Goal: Navigation & Orientation: Find specific page/section

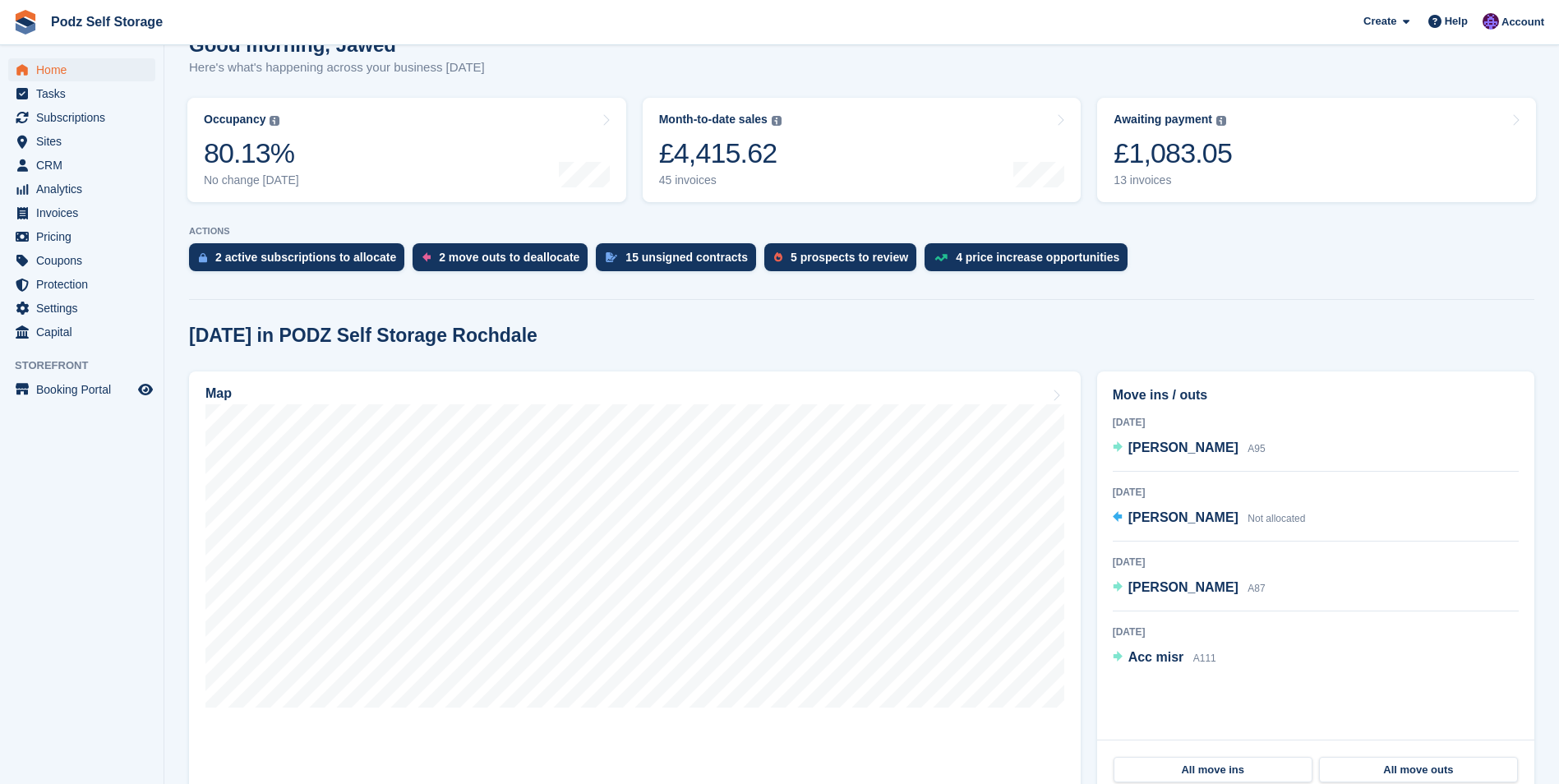
scroll to position [329, 0]
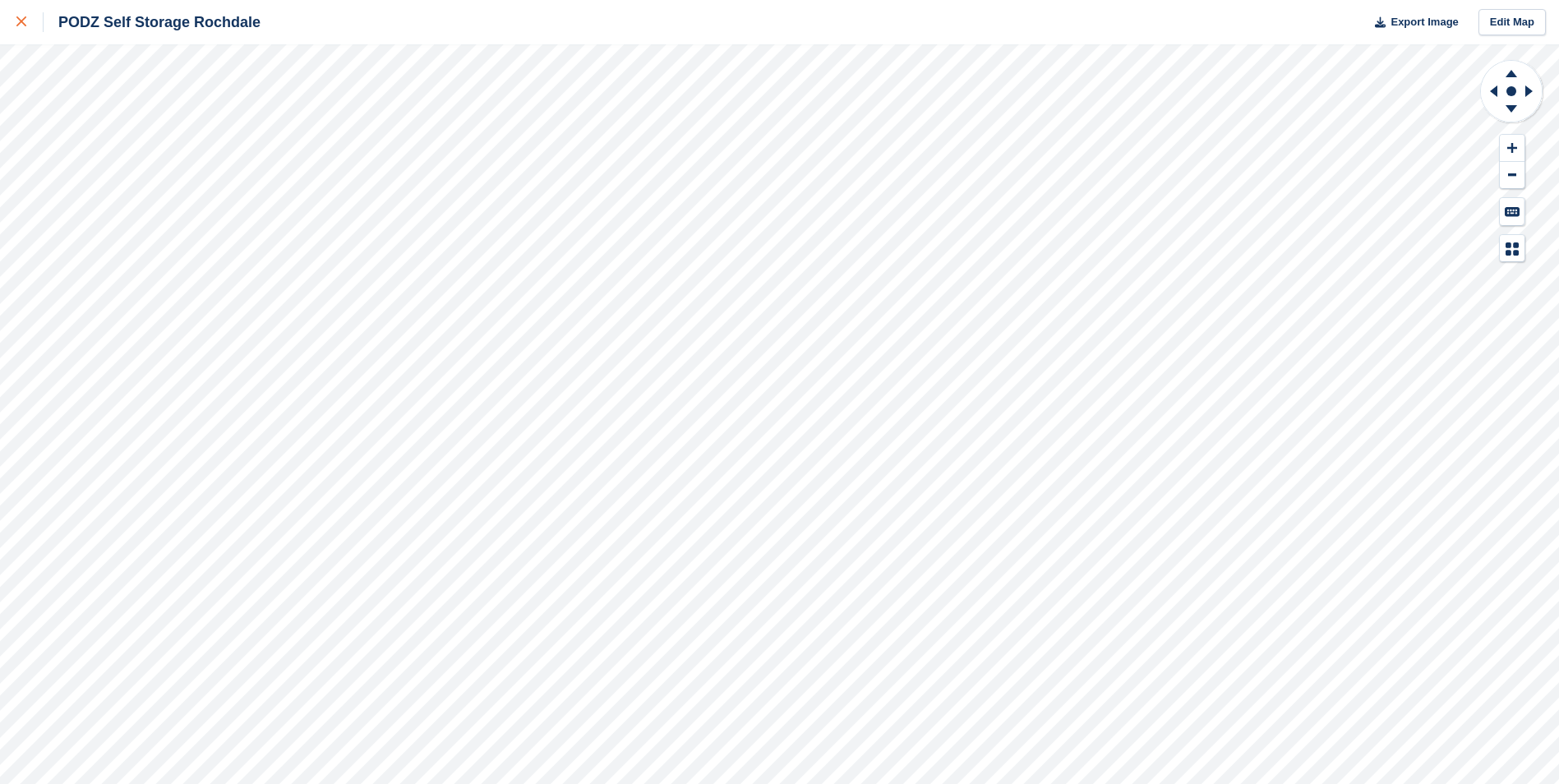
click at [13, 6] on link at bounding box center [21, 22] width 44 height 45
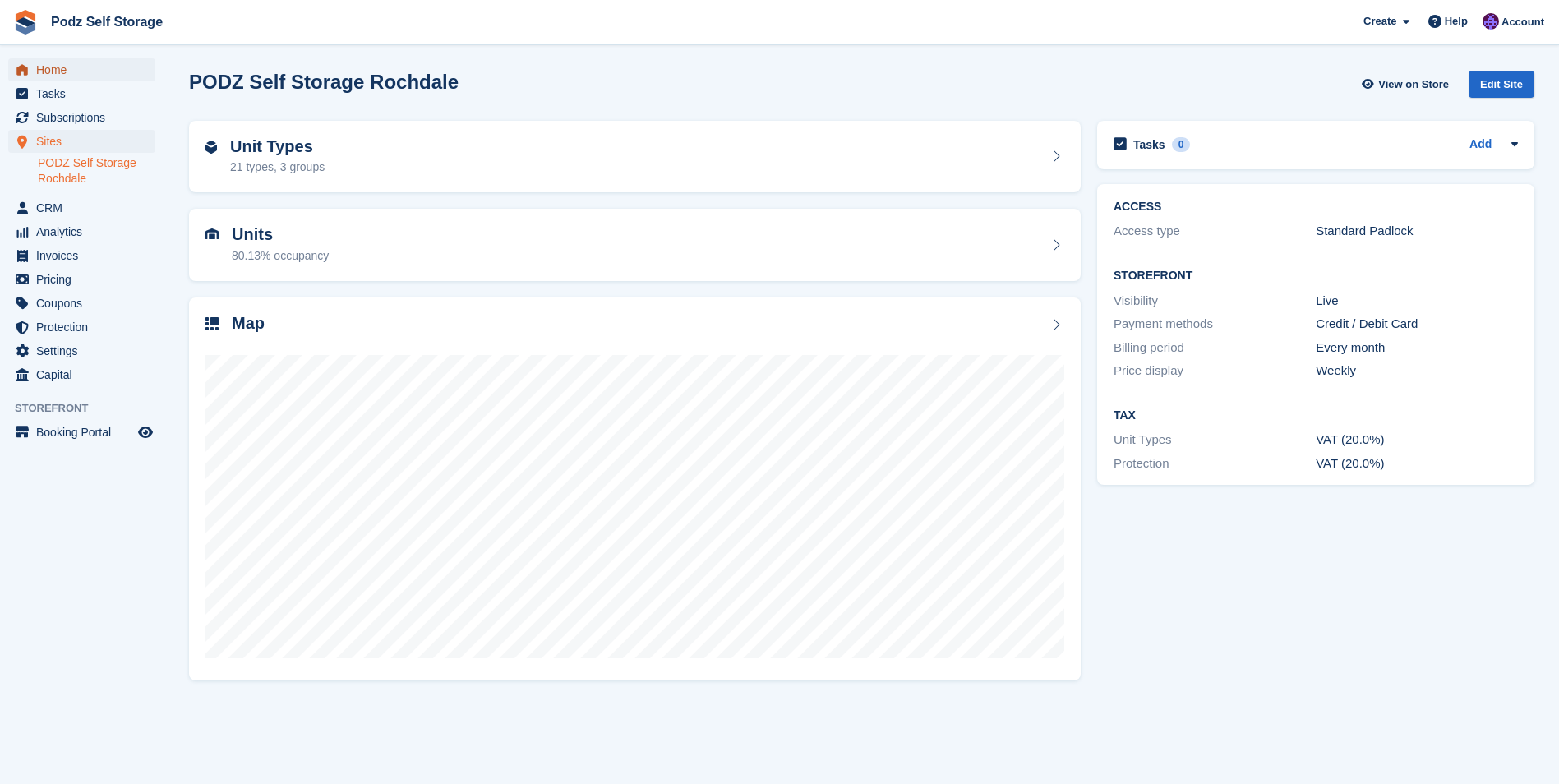
click at [65, 66] on span "Home" at bounding box center [86, 70] width 99 height 23
